Goal: Information Seeking & Learning: Learn about a topic

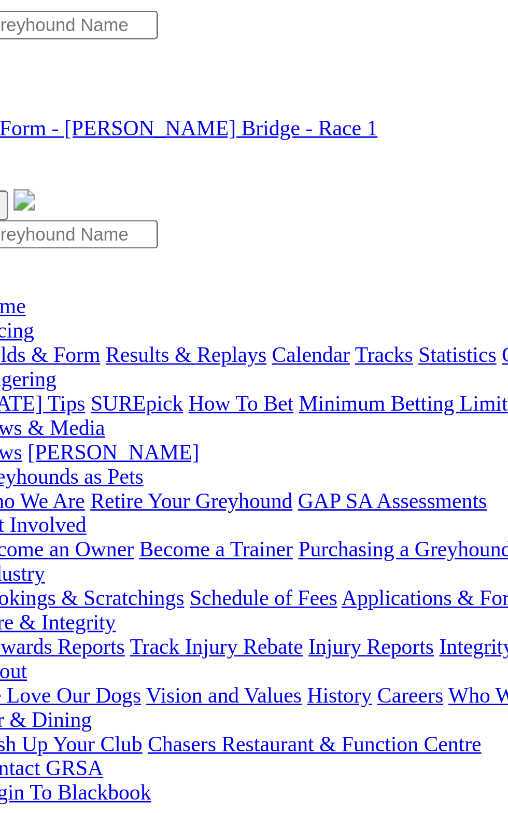
click at [14, 377] on link "R2" at bounding box center [9, 381] width 10 height 9
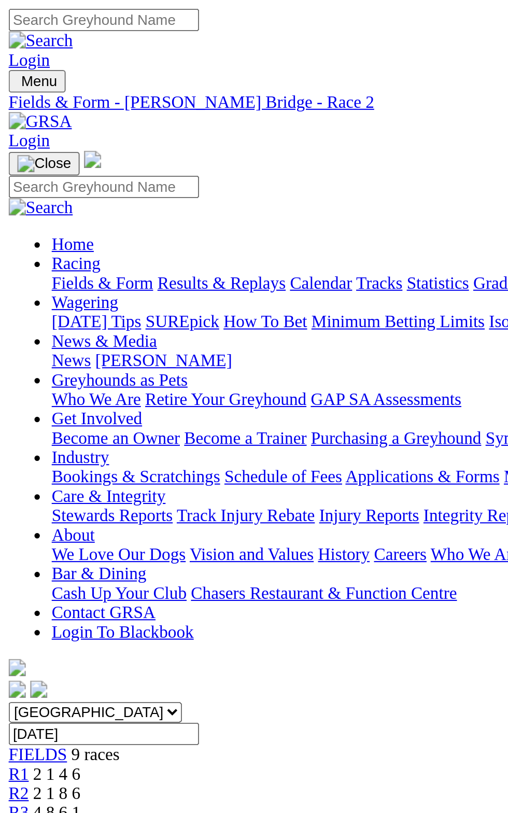
click at [14, 396] on span "R4" at bounding box center [9, 400] width 10 height 9
click at [39, 387] on span "4 8 6 1" at bounding box center [27, 391] width 23 height 9
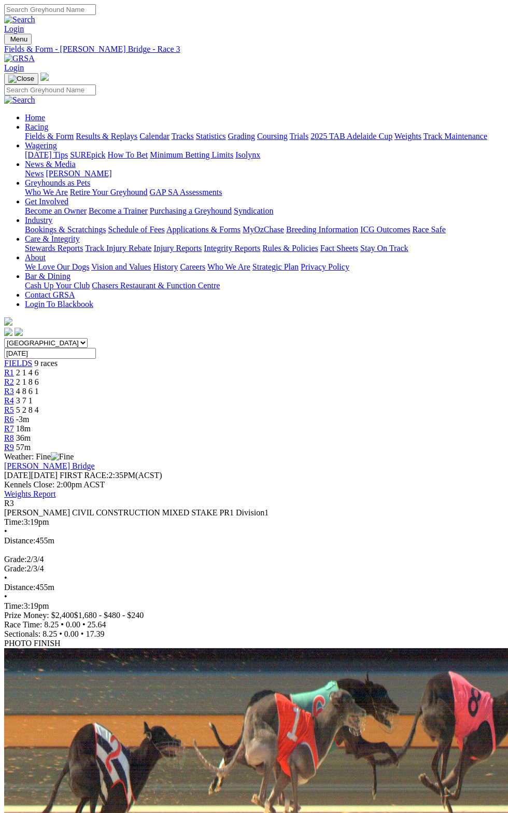
scroll to position [26, 0]
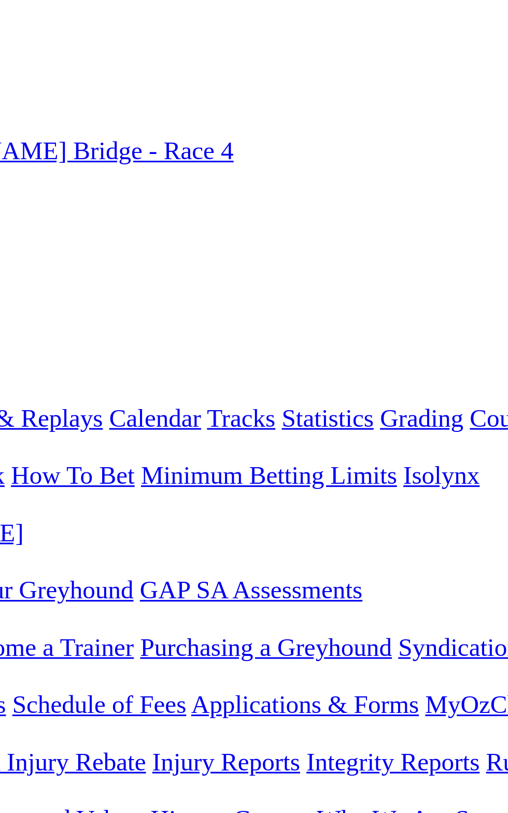
click at [14, 405] on span "R5" at bounding box center [9, 409] width 10 height 9
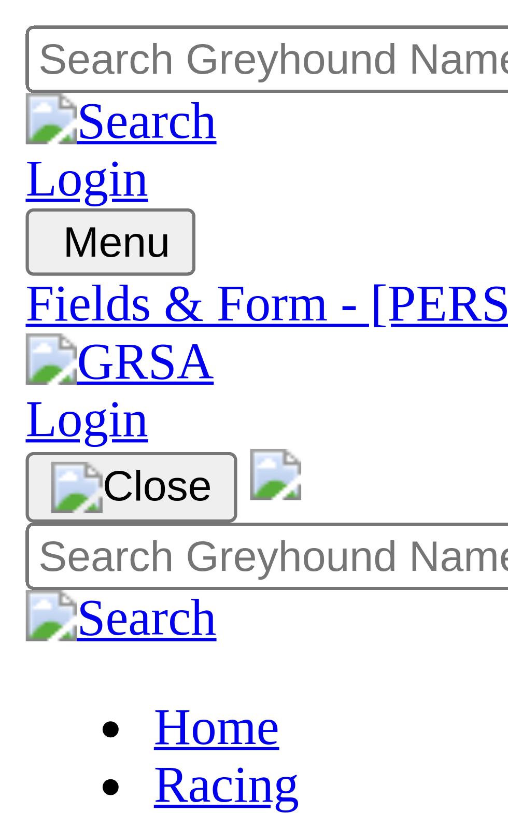
click at [68, 338] on select "[GEOGRAPHIC_DATA] [GEOGRAPHIC_DATA] [GEOGRAPHIC_DATA] [GEOGRAPHIC_DATA] [GEOGRA…" at bounding box center [45, 343] width 83 height 10
select select "QLD"
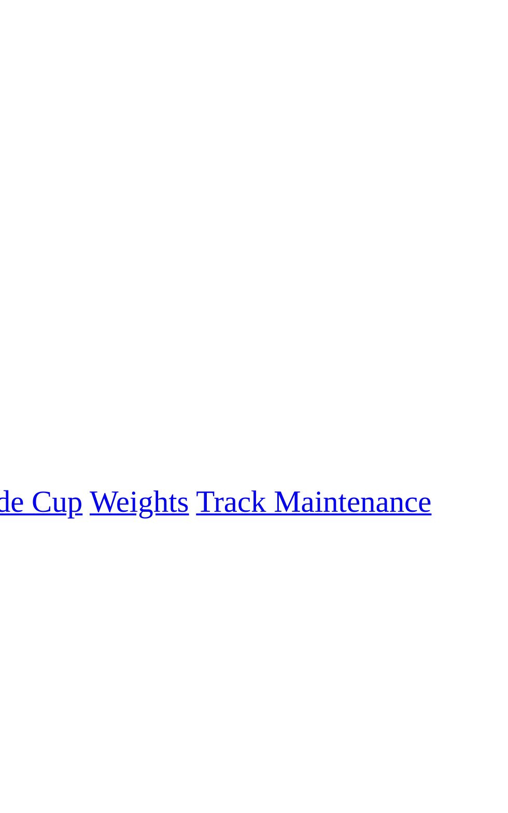
click at [434, 499] on div "R1 FISCHER MOTORS (STRAIGHT N/P) STAKE PR1 Division1 Time: 2:35pm • Distance: 3…" at bounding box center [254, 559] width 500 height 121
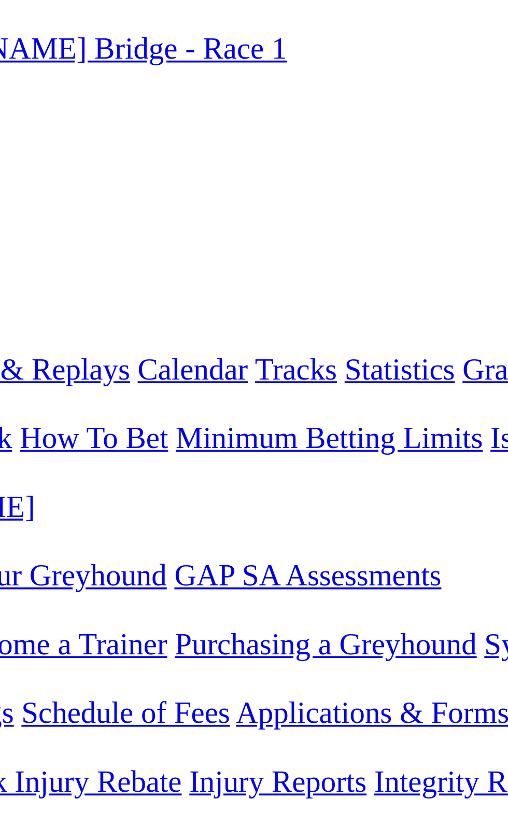
click at [14, 405] on link "R5" at bounding box center [9, 409] width 10 height 9
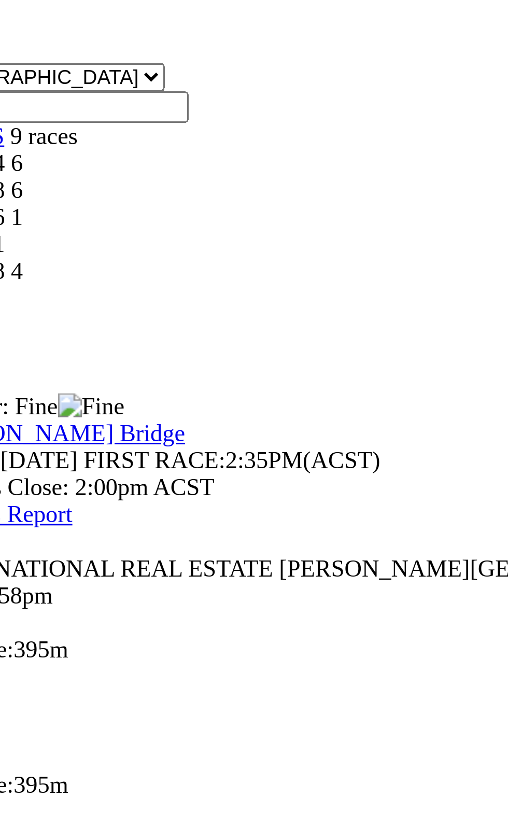
scroll to position [5, 0]
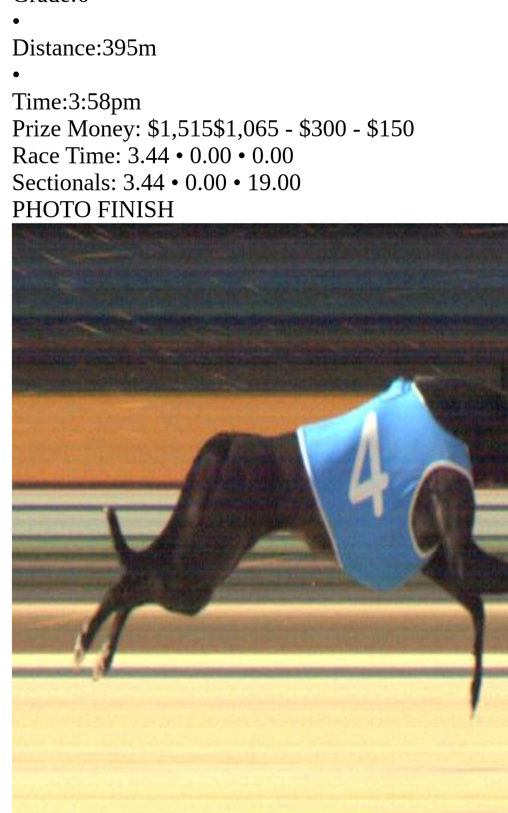
scroll to position [342, 0]
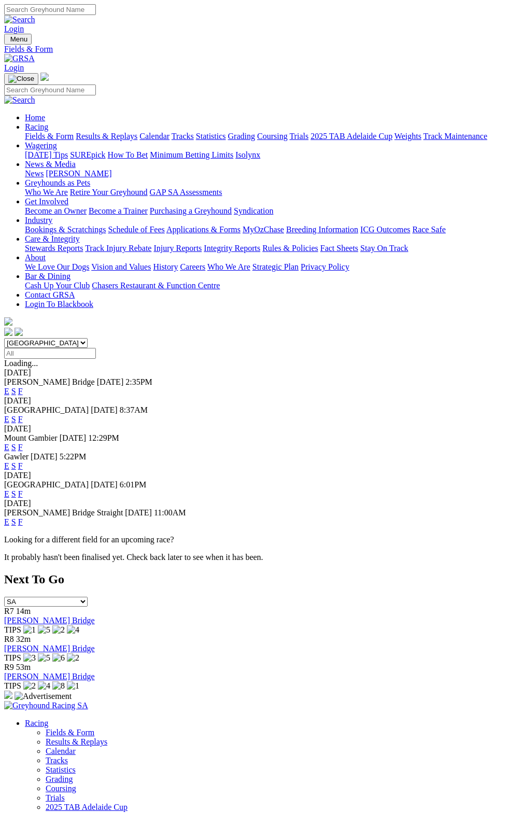
click at [23, 387] on link "F" at bounding box center [20, 391] width 5 height 9
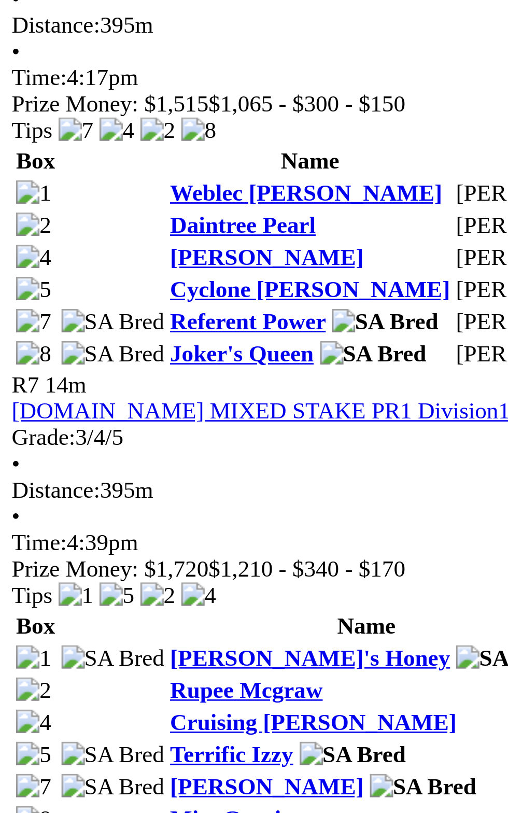
scroll to position [1004, 0]
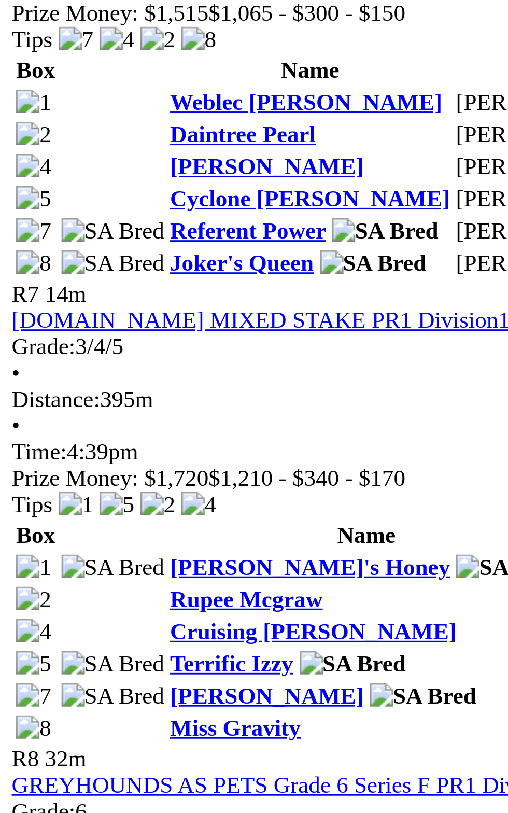
scroll to position [1004, 0]
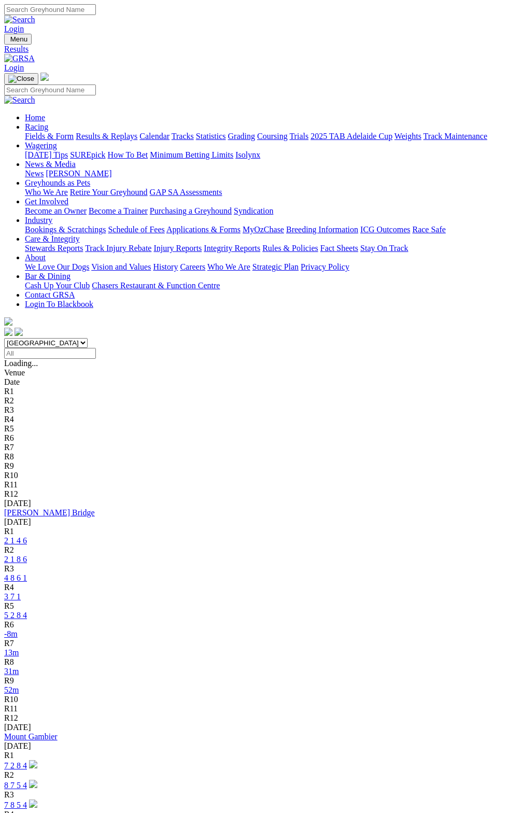
click at [340, 638] on div "R7 13m" at bounding box center [254, 647] width 500 height 19
click at [274, 620] on div "R6" at bounding box center [254, 624] width 500 height 9
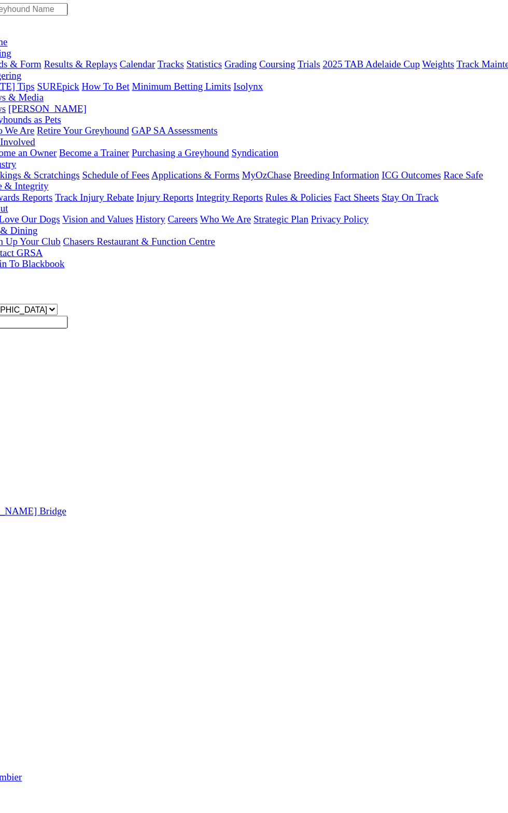
scroll to position [6, 0]
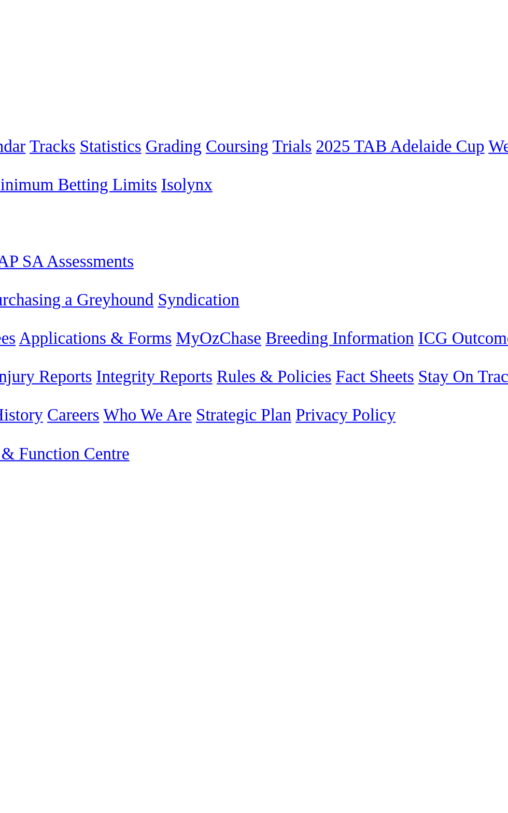
scroll to position [6, 0]
click at [27, 604] on link "5 2 8 4" at bounding box center [15, 608] width 23 height 9
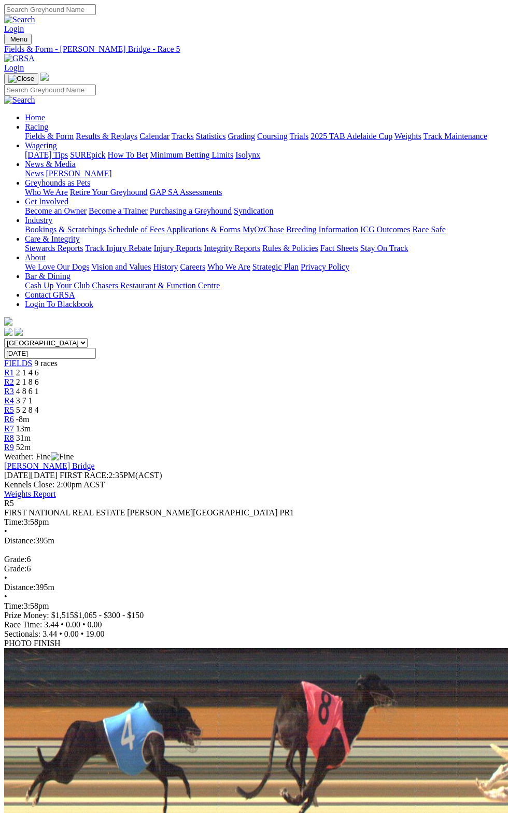
scroll to position [2, 0]
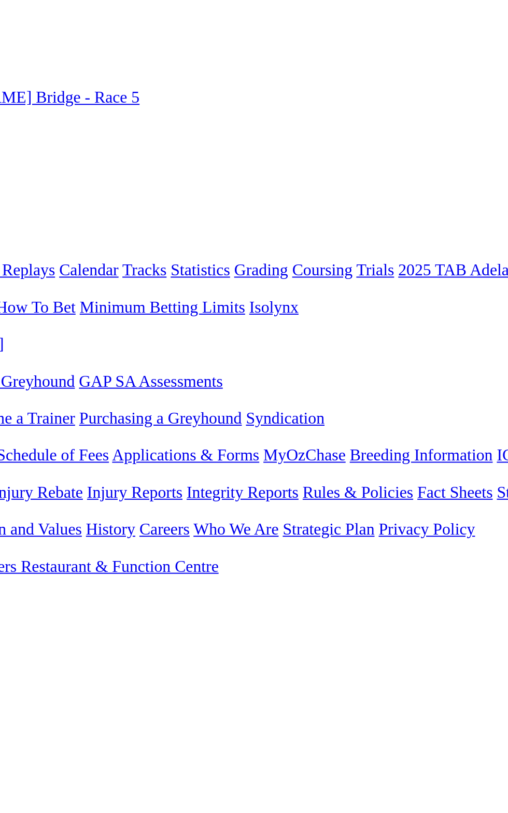
click at [273, 452] on div "Weather: Fine" at bounding box center [254, 456] width 500 height 9
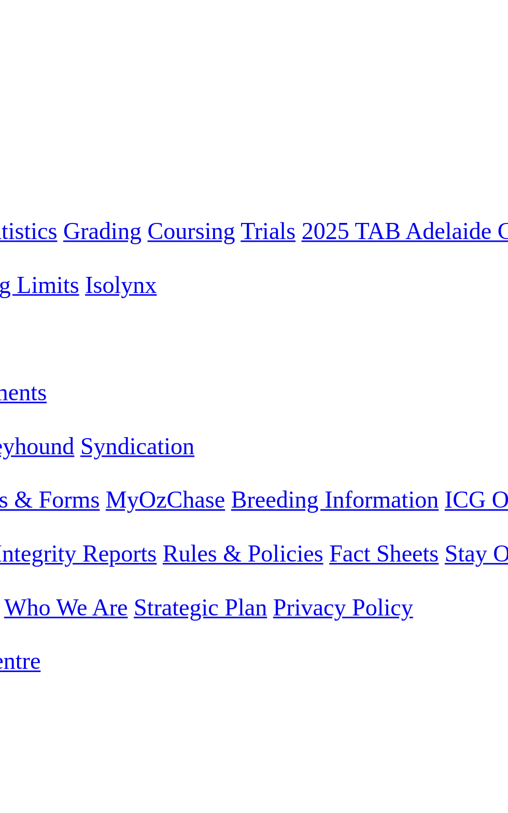
scroll to position [55, 0]
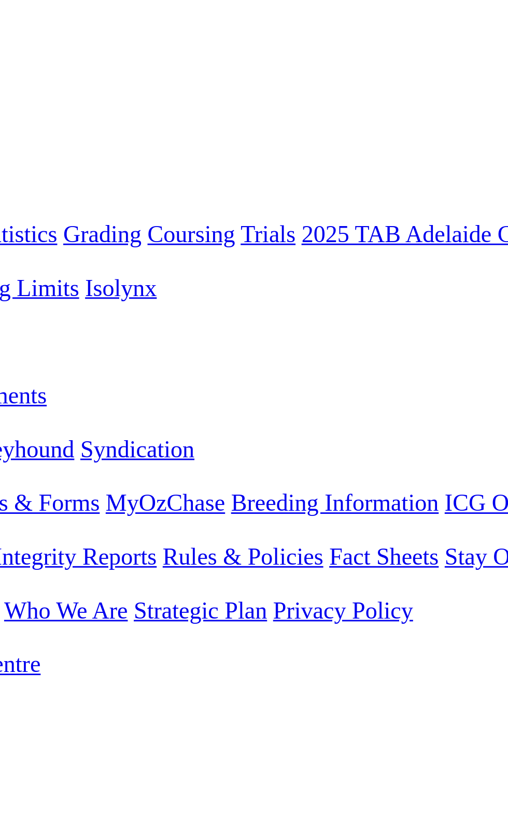
click at [260, 397] on div "Weather: Fine" at bounding box center [254, 401] width 500 height 9
click at [14, 360] on span "R6" at bounding box center [9, 364] width 10 height 9
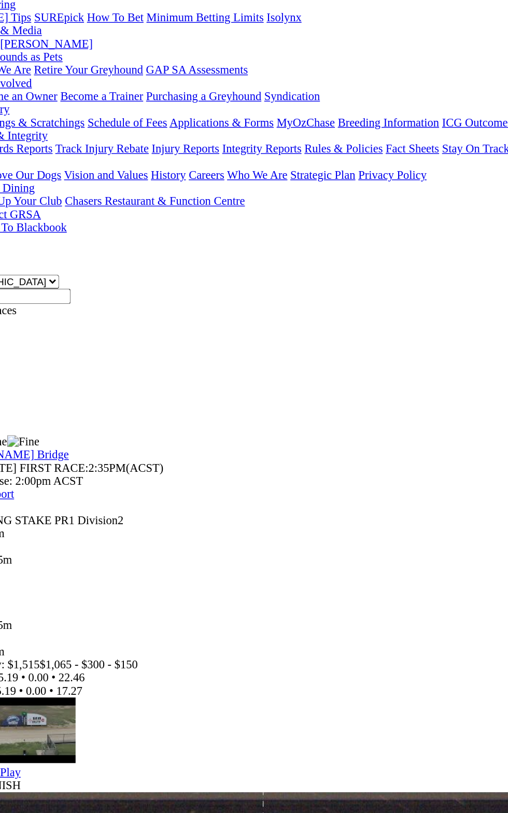
scroll to position [2, 0]
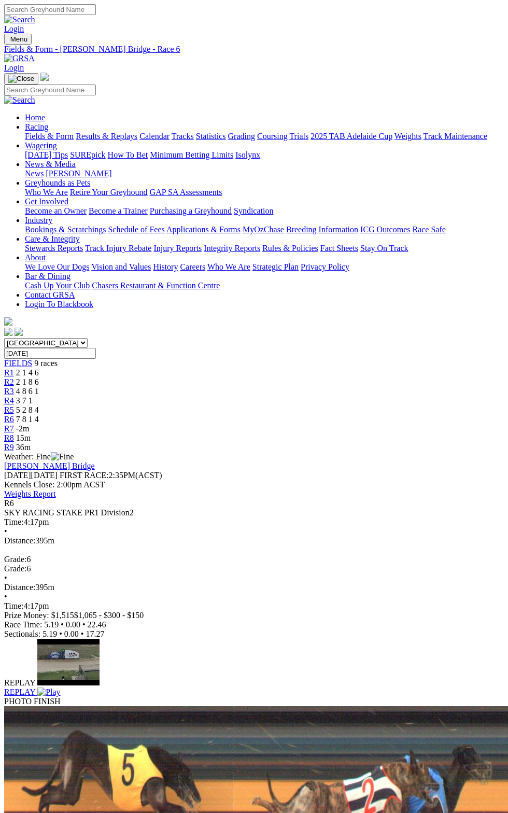
click at [14, 433] on link "R8" at bounding box center [9, 437] width 10 height 9
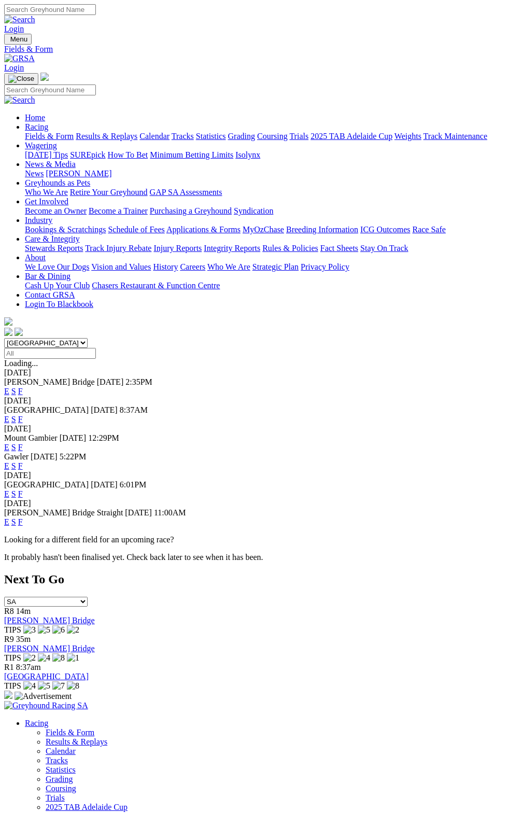
click at [16, 387] on link "S" at bounding box center [13, 391] width 5 height 9
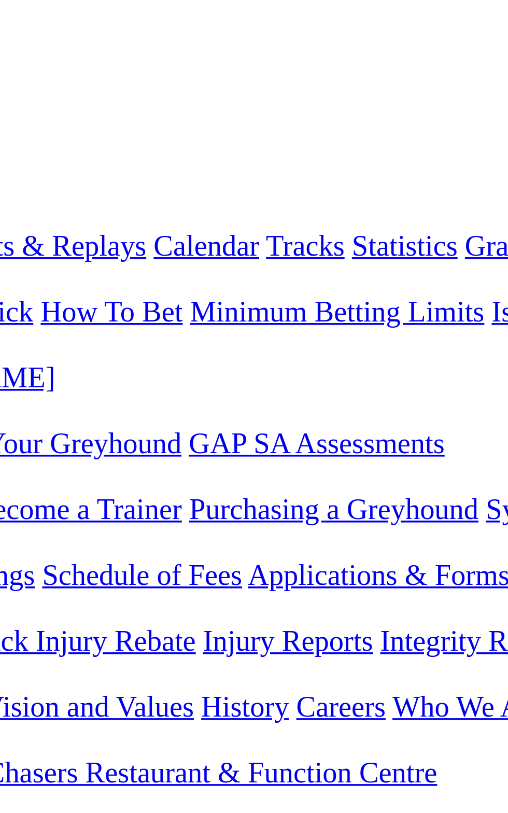
scroll to position [7, 0]
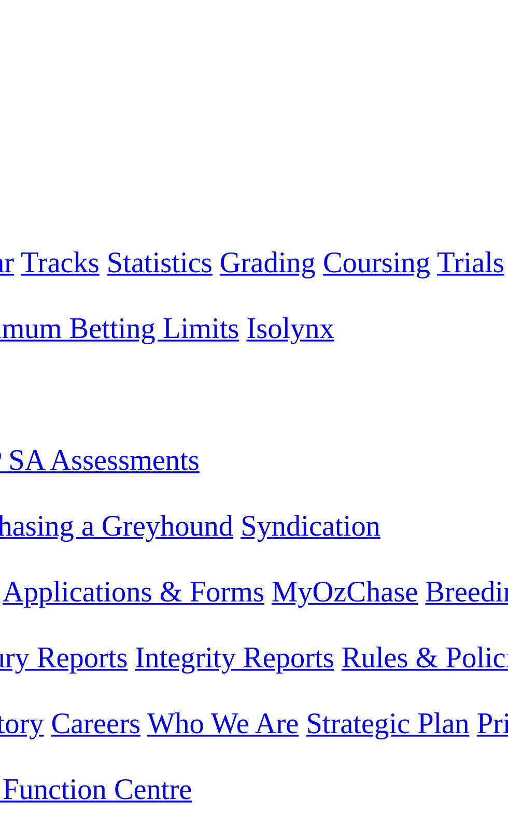
click at [39, 398] on span "5 2 8 4" at bounding box center [27, 402] width 23 height 9
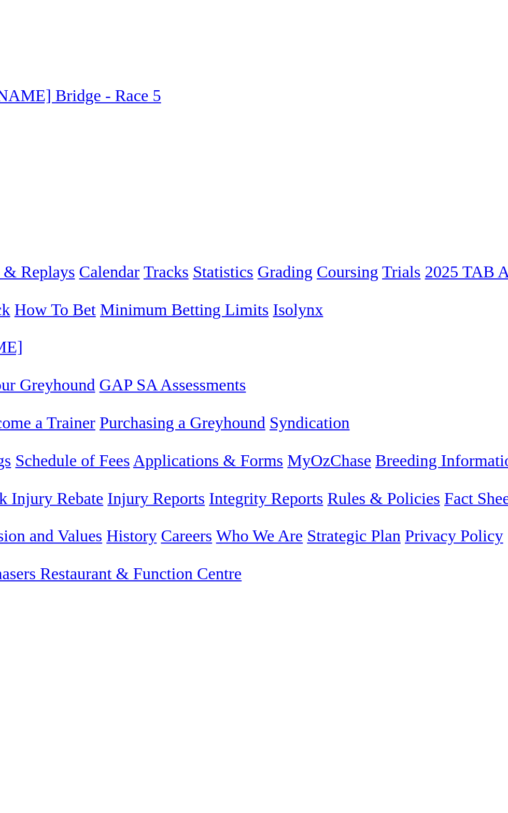
click at [14, 424] on link "R7" at bounding box center [9, 428] width 10 height 9
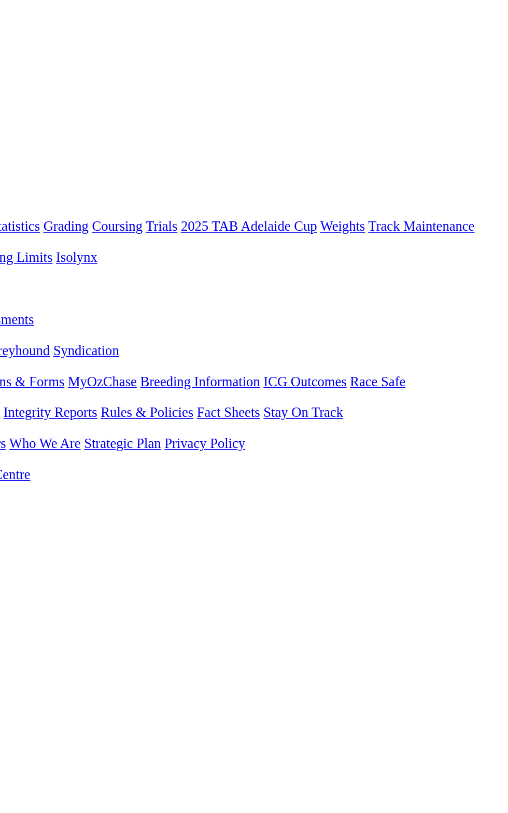
click at [16, 387] on link "S" at bounding box center [13, 391] width 5 height 9
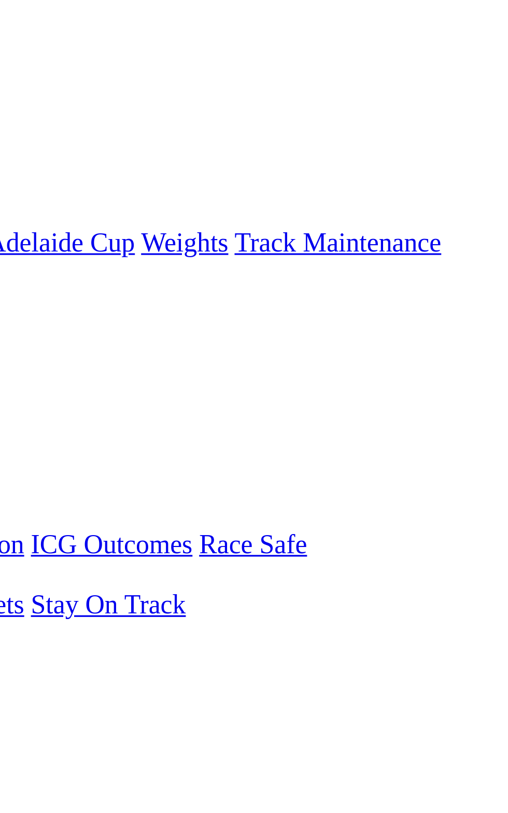
click at [16, 387] on link "S" at bounding box center [13, 391] width 5 height 9
click at [23, 387] on link "F" at bounding box center [20, 391] width 5 height 9
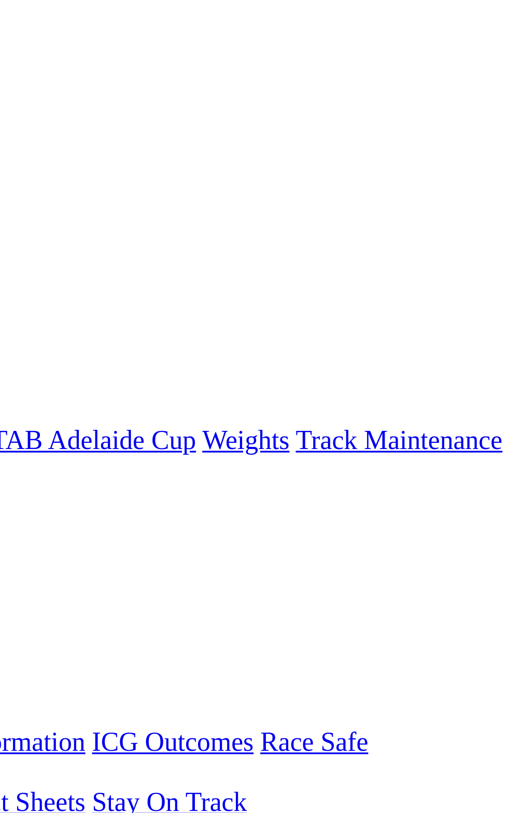
click at [16, 387] on link "S" at bounding box center [13, 391] width 5 height 9
click at [357, 377] on div "Murray Bridge Today 2:35PM E S F" at bounding box center [254, 386] width 500 height 19
click at [16, 387] on link "S" at bounding box center [13, 391] width 5 height 9
click at [442, 377] on div "Murray Bridge Today 2:35PM E S F" at bounding box center [254, 386] width 500 height 19
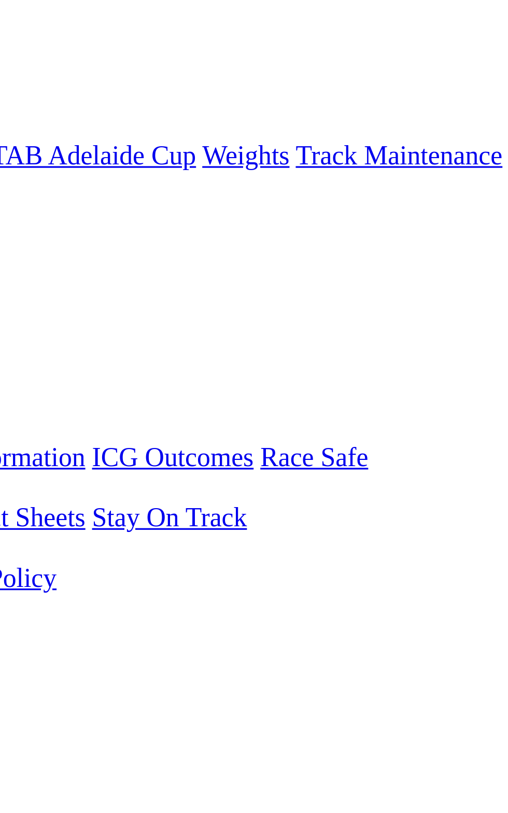
click at [458, 396] on div "27 Sep 2025" at bounding box center [254, 400] width 500 height 9
click at [16, 387] on link "S" at bounding box center [13, 391] width 5 height 9
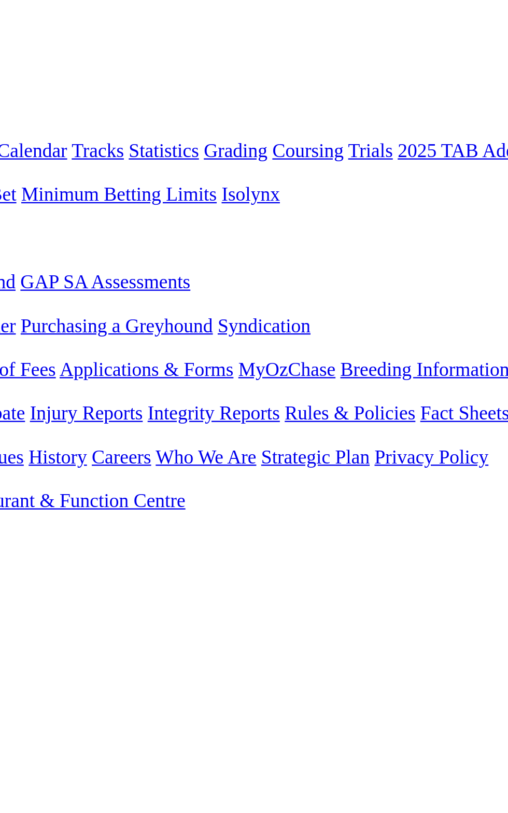
click at [34, 424] on span "-41m" at bounding box center [25, 428] width 18 height 9
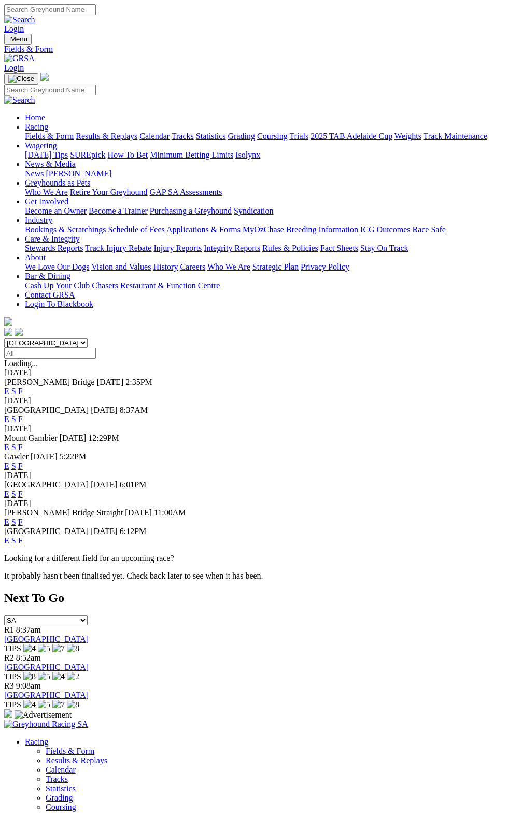
click at [23, 387] on link "F" at bounding box center [20, 391] width 5 height 9
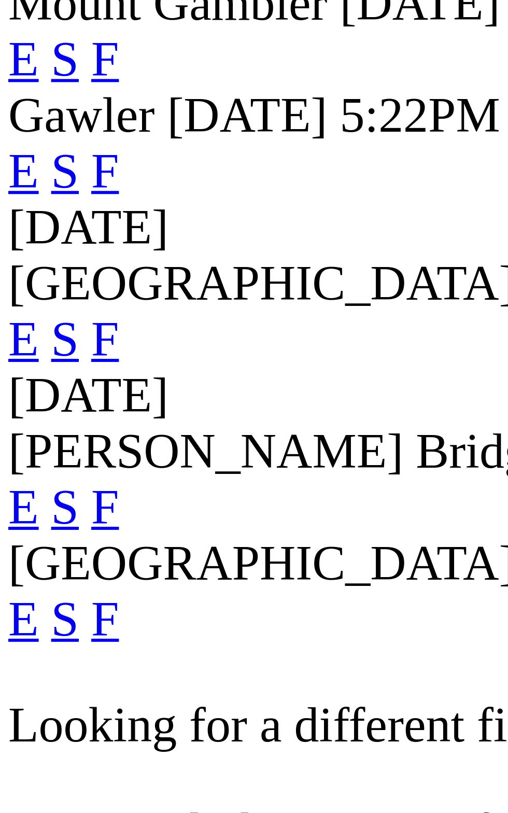
scroll to position [89, 0]
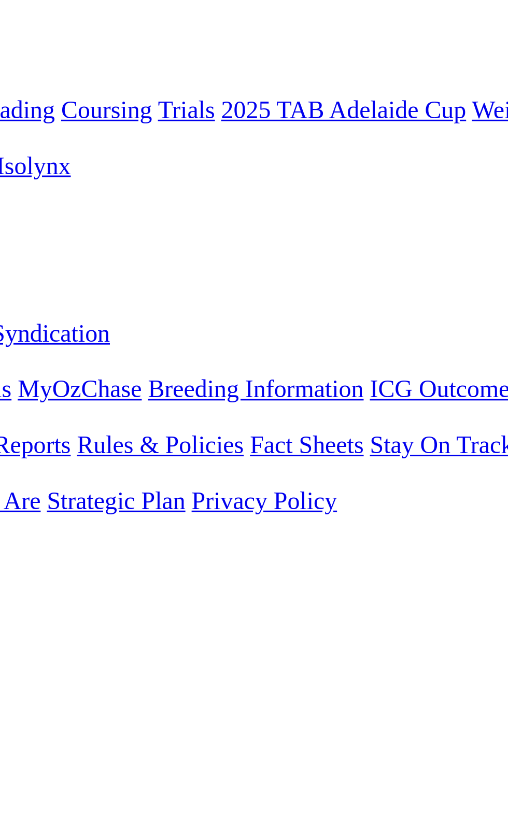
click at [219, 685] on link "FRESH PET FOOD CO (STRAIGHT N/P) STAKE PR1 Divisio" at bounding box center [111, 689] width 215 height 9
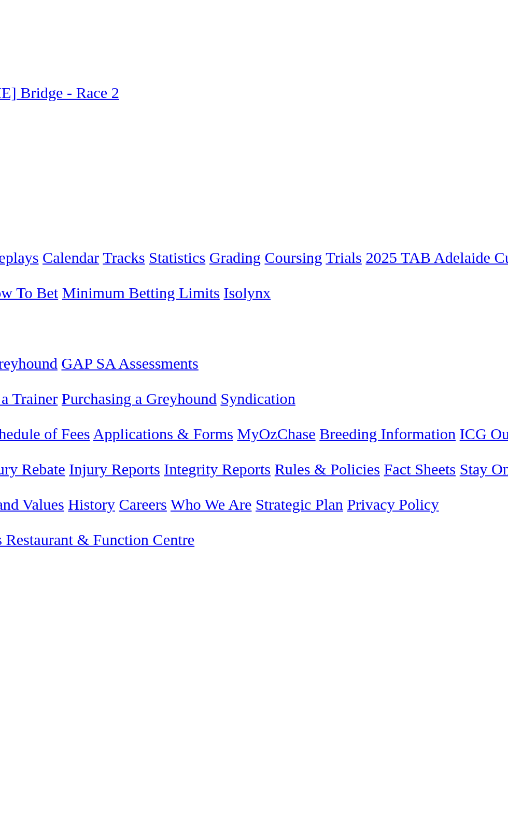
click at [14, 424] on link "R7" at bounding box center [9, 428] width 10 height 9
click at [14, 433] on link "R8" at bounding box center [9, 437] width 10 height 9
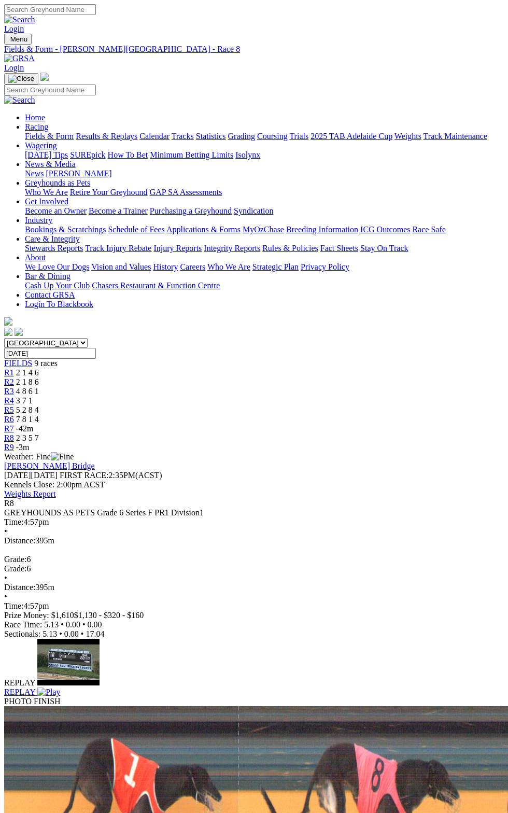
click at [14, 424] on span "R7" at bounding box center [9, 428] width 10 height 9
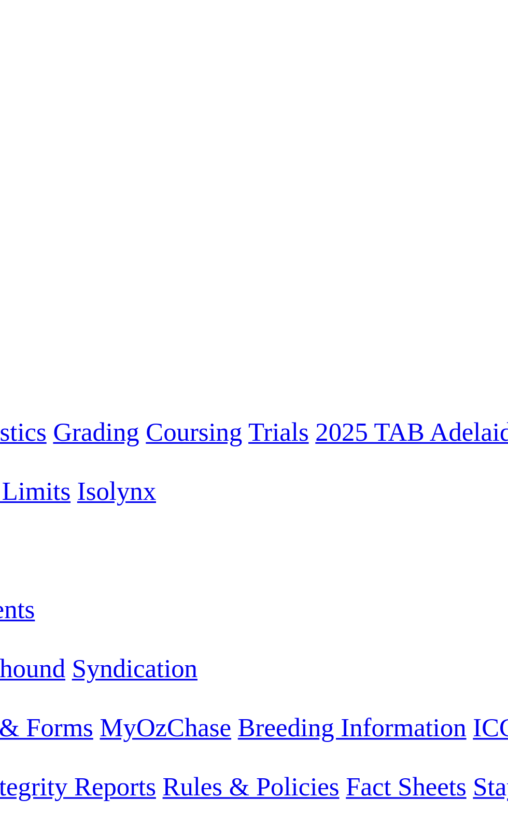
click at [14, 424] on span "R7" at bounding box center [9, 428] width 10 height 9
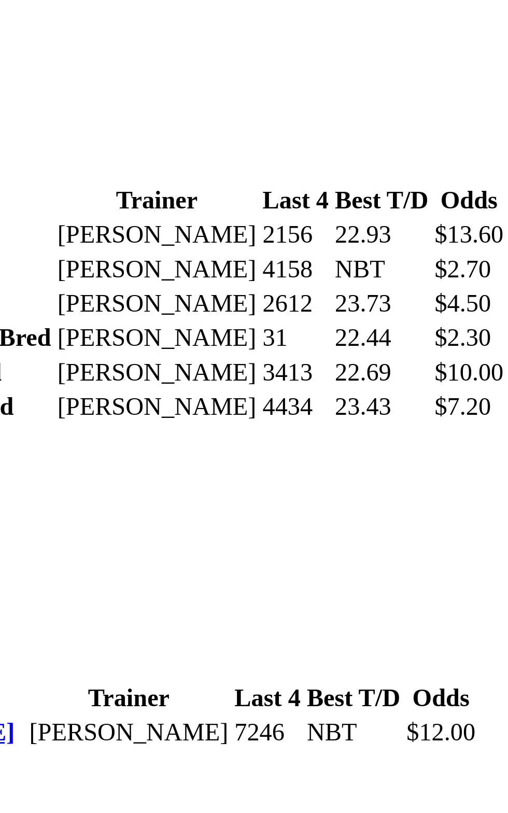
scroll to position [584, 0]
